Goal: Task Accomplishment & Management: Manage account settings

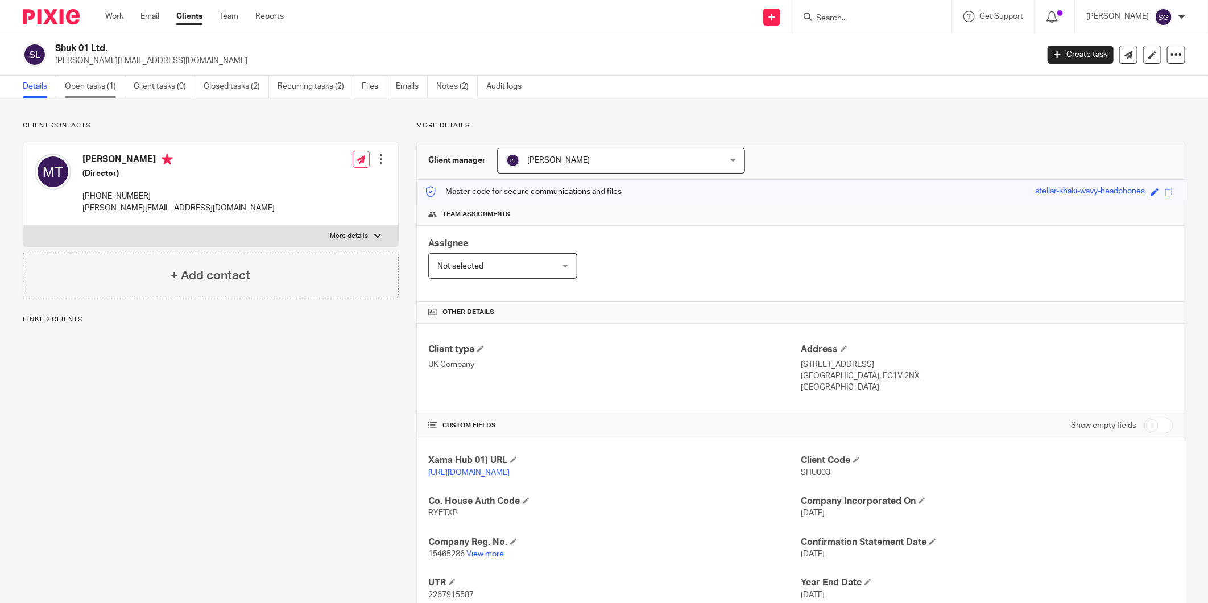
click at [97, 83] on link "Open tasks (1)" at bounding box center [95, 87] width 60 height 22
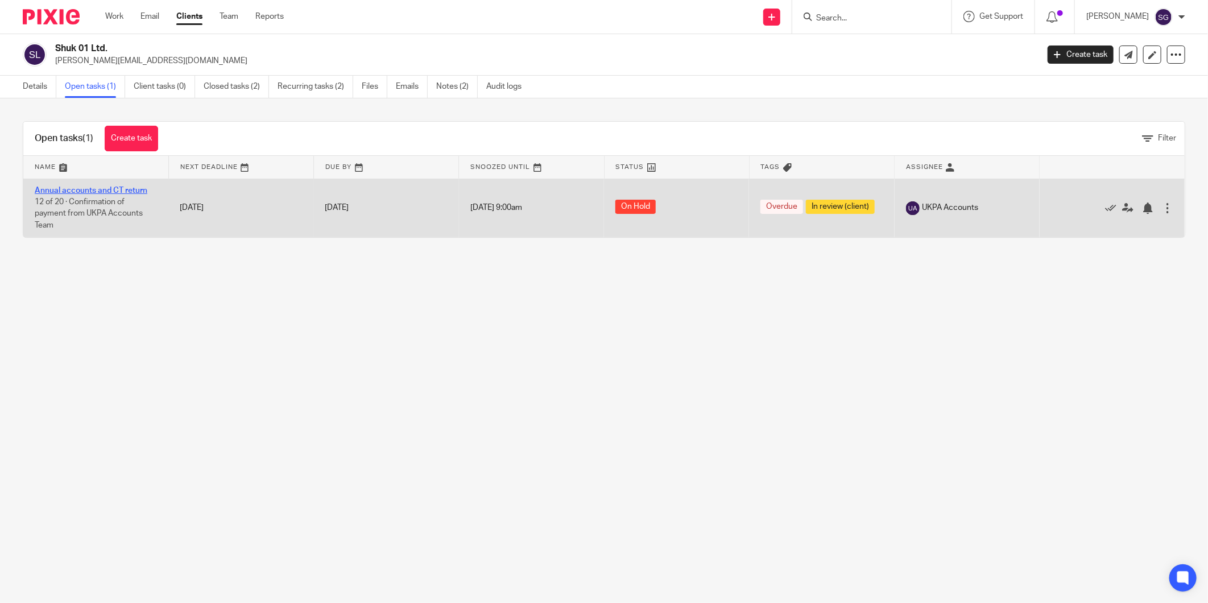
click at [131, 189] on link "Annual accounts and CT return" at bounding box center [91, 191] width 113 height 8
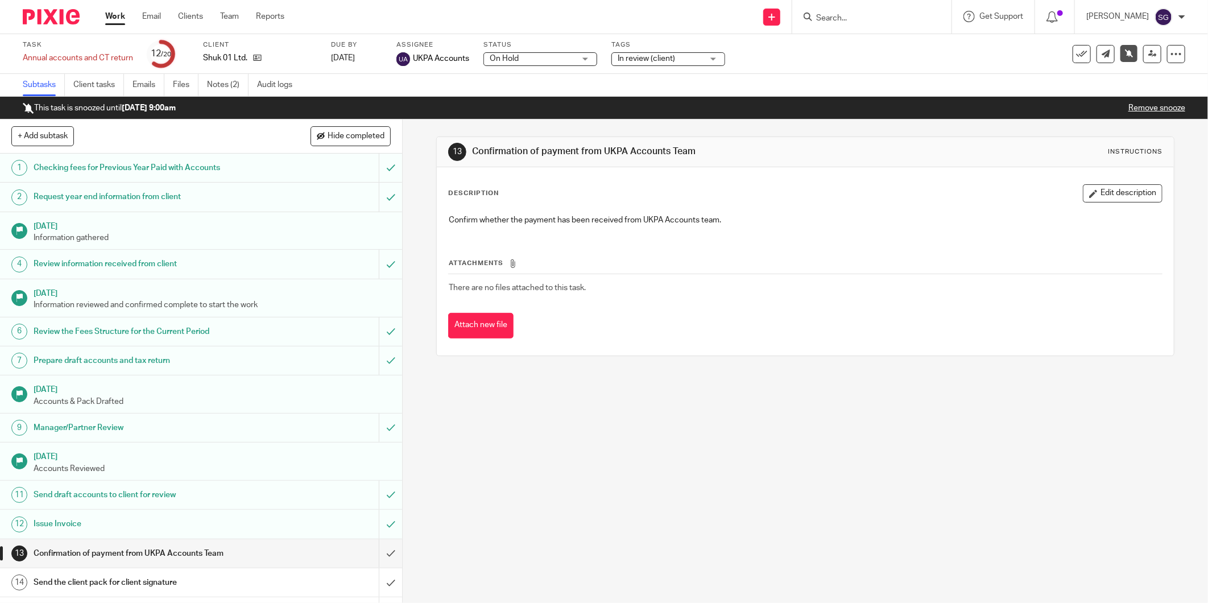
click at [633, 58] on span "In review (client)" at bounding box center [646, 59] width 57 height 8
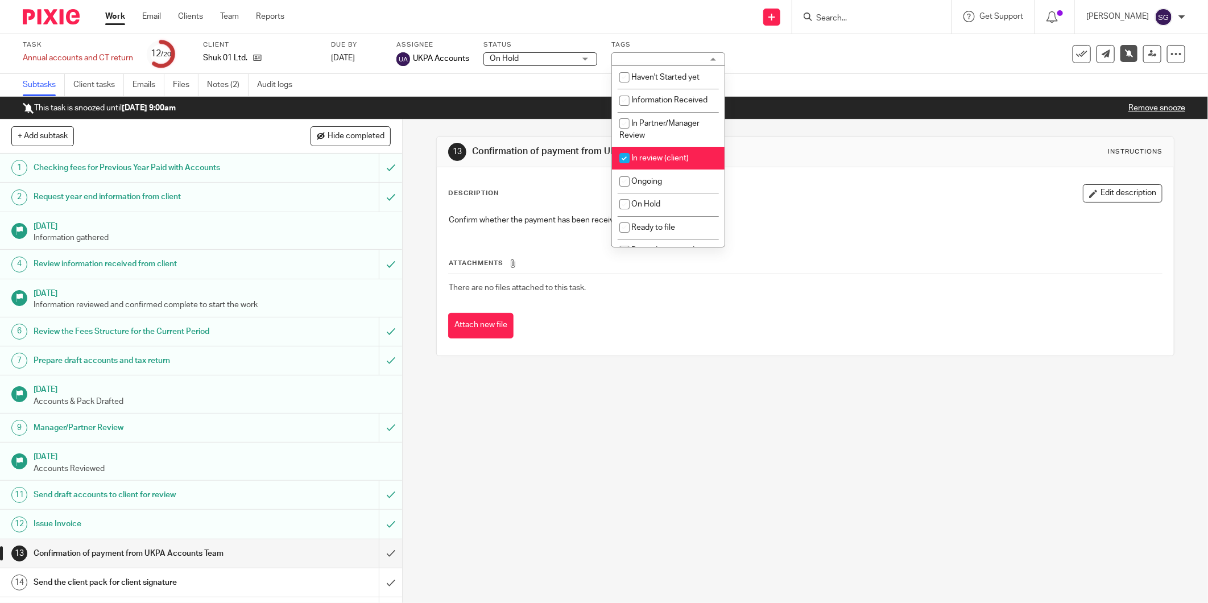
click at [628, 158] on input "checkbox" at bounding box center [625, 158] width 22 height 22
checkbox input "false"
click at [670, 225] on span "Ready to file" at bounding box center [654, 228] width 44 height 8
checkbox input "true"
click at [601, 426] on div "13 Confirmation of payment from UKPA Accounts Team Instructions Description Edi…" at bounding box center [806, 361] width 806 height 484
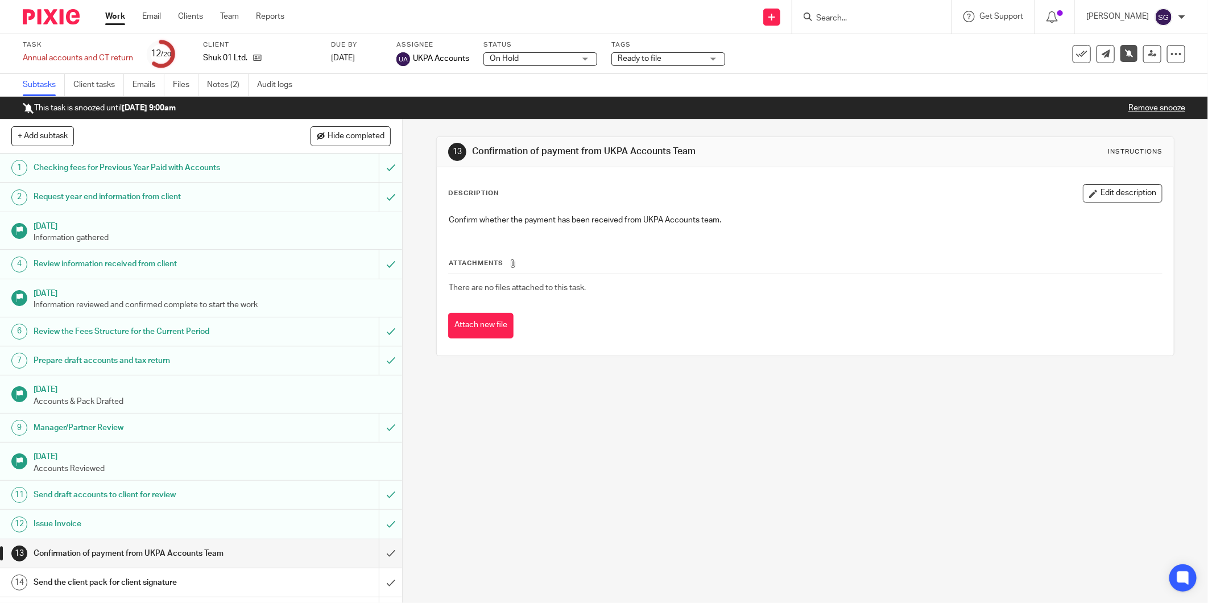
click at [61, 19] on img at bounding box center [51, 16] width 57 height 15
